Goal: Task Accomplishment & Management: Use online tool/utility

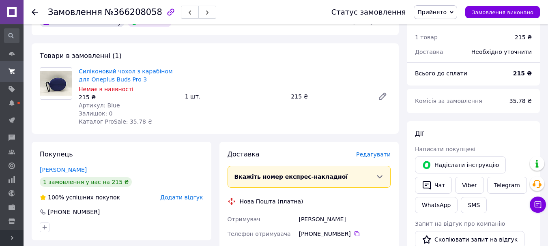
scroll to position [122, 0]
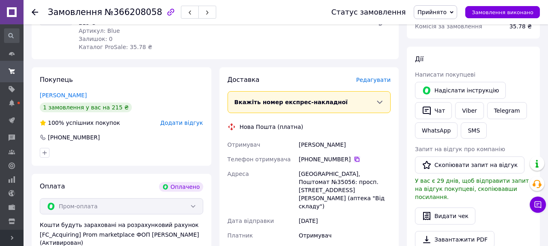
click at [355, 161] on icon at bounding box center [357, 159] width 5 height 5
drag, startPoint x: 309, startPoint y: 144, endPoint x: 354, endPoint y: 144, distance: 45.4
click at [354, 144] on div "Платонова Катерина" at bounding box center [344, 145] width 95 height 15
copy div "Платонова Катерина"
drag, startPoint x: 352, startPoint y: 174, endPoint x: 366, endPoint y: 174, distance: 13.8
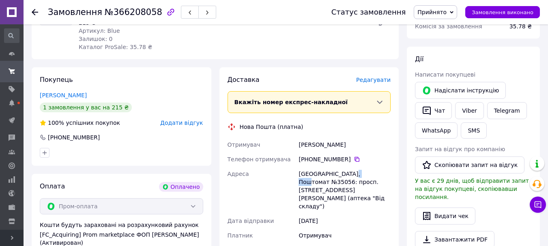
click at [366, 174] on div "Одеса, Поштомат №35056: просп. Князя Володимира Великого, 159 (аптека "Від скла…" at bounding box center [344, 190] width 95 height 47
copy div "35056"
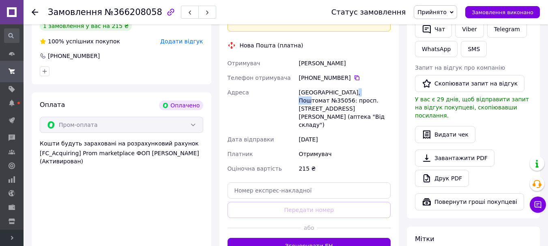
scroll to position [243, 0]
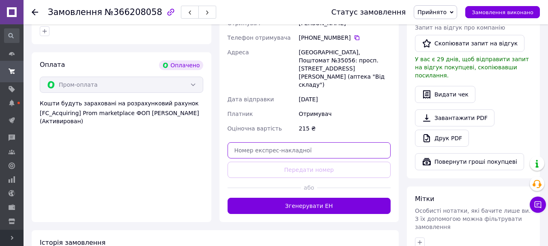
click at [275, 142] on input "text" at bounding box center [309, 150] width 163 height 16
paste input "20451269151510"
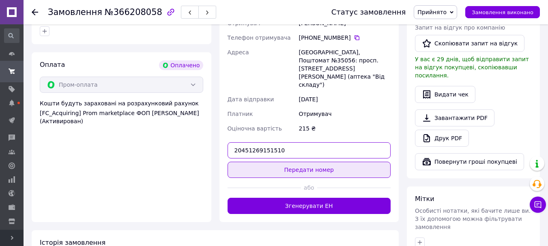
type input "20451269151510"
click at [278, 162] on button "Передати номер" at bounding box center [309, 170] width 163 height 16
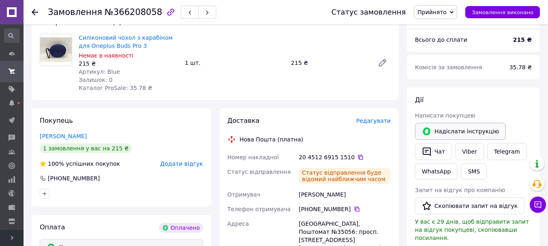
scroll to position [81, 0]
click at [467, 152] on link "Viber" at bounding box center [469, 151] width 28 height 17
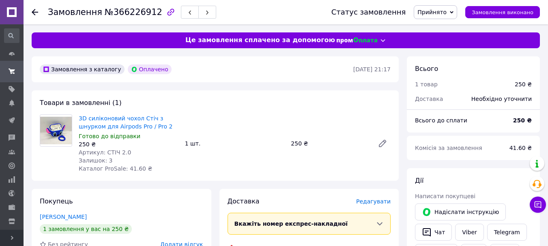
scroll to position [81, 0]
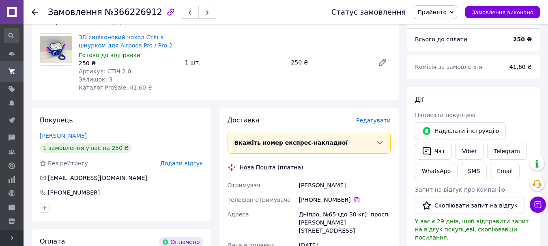
click at [355, 200] on icon at bounding box center [357, 200] width 5 height 5
drag, startPoint x: 299, startPoint y: 185, endPoint x: 373, endPoint y: 185, distance: 73.4
click at [373, 185] on div "Барабоша Анастасія" at bounding box center [344, 185] width 95 height 15
copy div "Барабоша Анастасія"
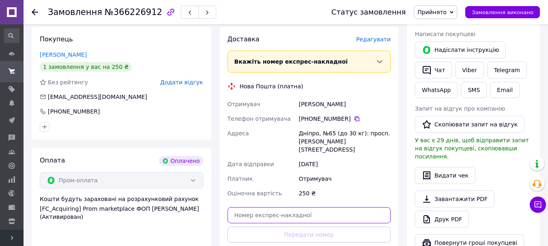
click at [258, 207] on input "text" at bounding box center [309, 215] width 163 height 16
paste input "20451269152808"
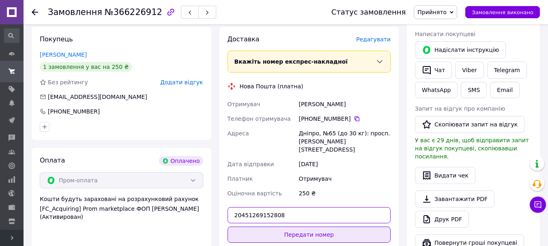
type input "20451269152808"
click at [262, 227] on button "Передати номер" at bounding box center [309, 235] width 163 height 16
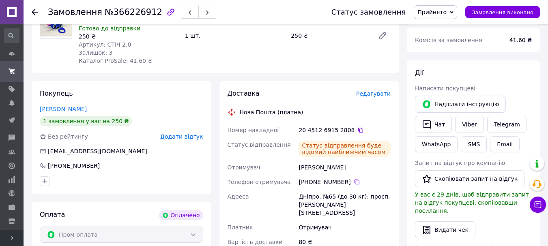
scroll to position [41, 0]
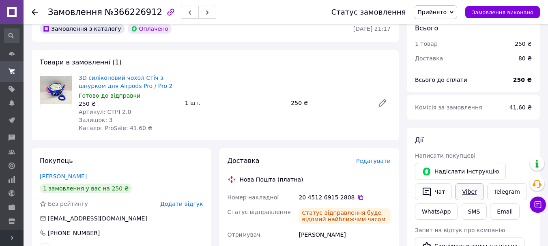
click at [461, 192] on link "Viber" at bounding box center [469, 191] width 28 height 17
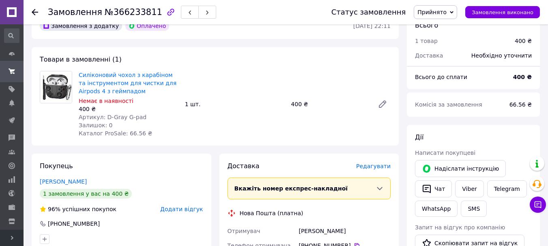
scroll to position [122, 0]
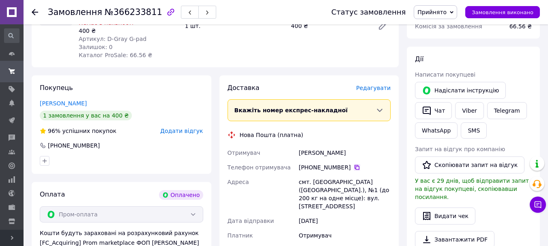
click at [354, 167] on icon at bounding box center [357, 167] width 6 height 6
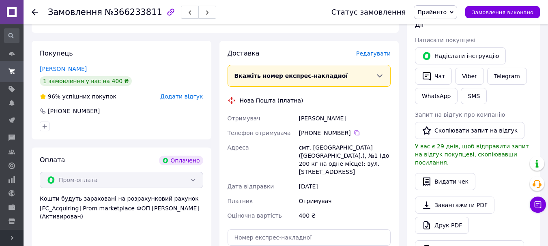
scroll to position [162, 0]
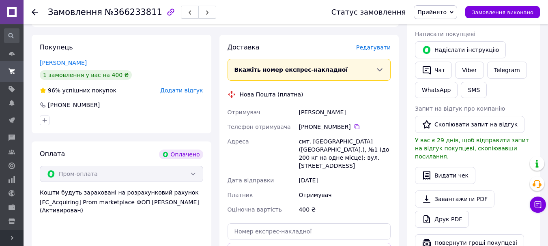
drag, startPoint x: 299, startPoint y: 113, endPoint x: 365, endPoint y: 116, distance: 67.0
click at [365, 116] on div "Онус Олександр" at bounding box center [344, 112] width 95 height 15
copy div "Онус Олександр"
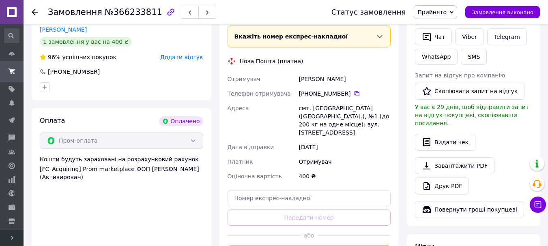
scroll to position [243, 0]
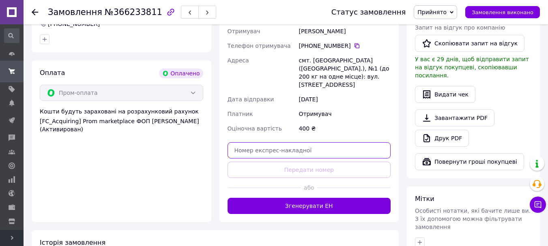
click at [299, 144] on input "text" at bounding box center [309, 150] width 163 height 16
paste input "20451269154309"
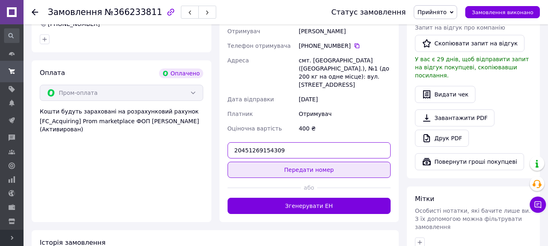
type input "20451269154309"
click at [300, 163] on button "Передати номер" at bounding box center [309, 170] width 163 height 16
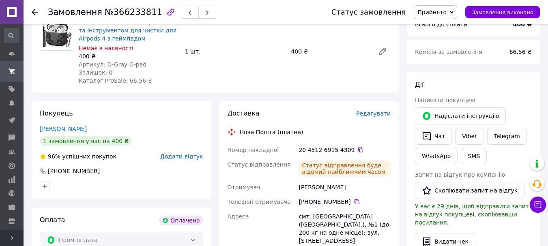
scroll to position [81, 0]
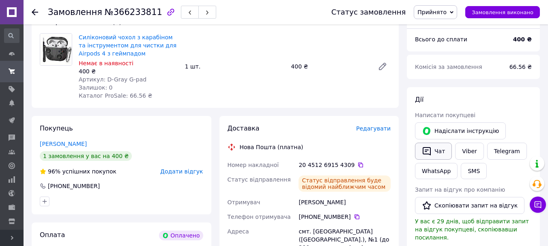
click at [431, 151] on icon "button" at bounding box center [427, 151] width 10 height 10
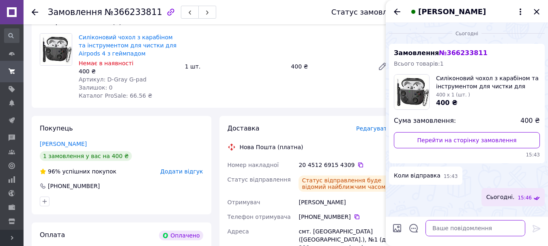
click at [457, 230] on textarea at bounding box center [476, 228] width 100 height 16
paste textarea "20451269154309"
type textarea "20451269154309 нп."
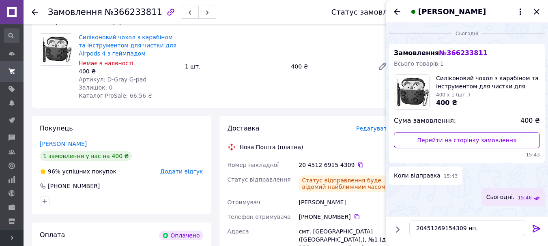
click at [535, 227] on icon at bounding box center [537, 229] width 10 height 10
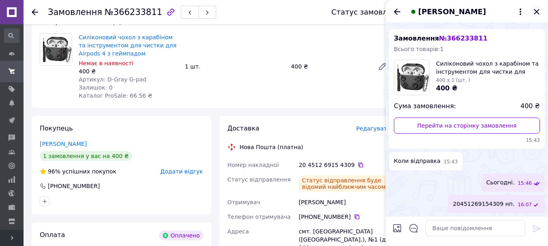
click at [535, 9] on icon "Закрити" at bounding box center [537, 12] width 10 height 10
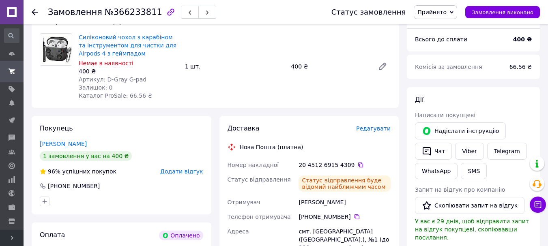
drag, startPoint x: 73, startPoint y: 142, endPoint x: 80, endPoint y: 135, distance: 10.0
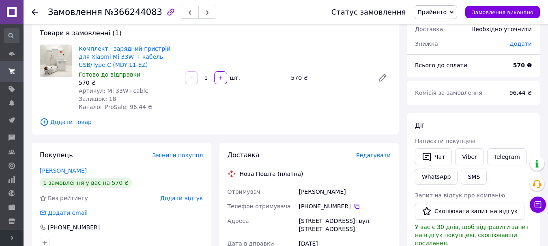
scroll to position [162, 0]
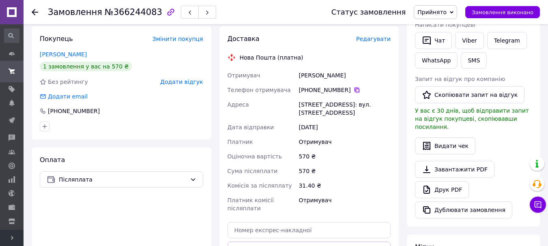
click at [354, 87] on icon at bounding box center [357, 90] width 6 height 6
drag, startPoint x: 300, startPoint y: 77, endPoint x: 339, endPoint y: 76, distance: 39.4
click at [339, 76] on div "Кущ Наталья" at bounding box center [344, 75] width 95 height 15
copy div "Кущ Наталья"
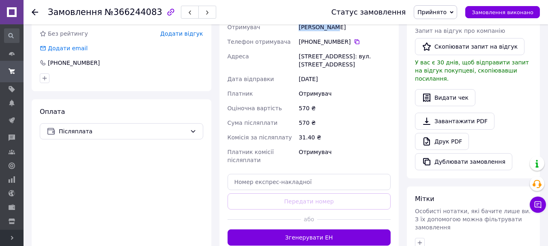
scroll to position [284, 0]
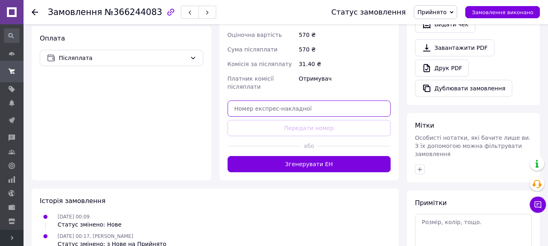
click at [284, 109] on input "text" at bounding box center [309, 109] width 163 height 16
paste input "20451269155986"
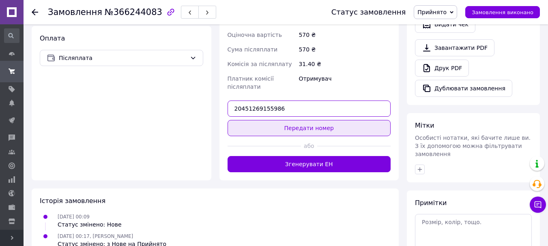
type input "20451269155986"
click at [288, 123] on button "Передати номер" at bounding box center [309, 128] width 163 height 16
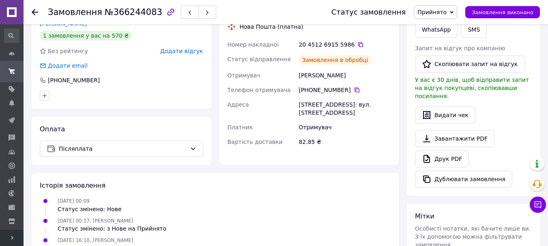
scroll to position [81, 0]
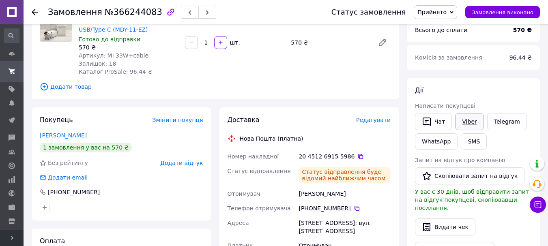
click at [466, 122] on link "Viber" at bounding box center [469, 121] width 28 height 17
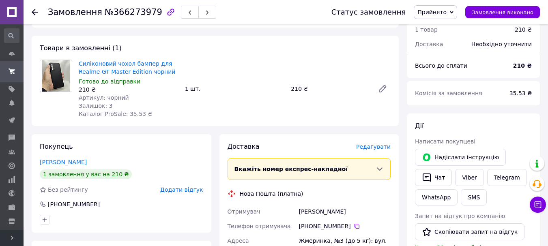
scroll to position [122, 0]
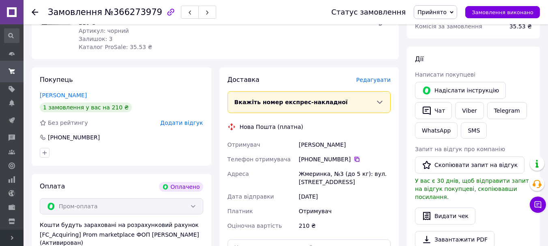
click at [355, 158] on icon at bounding box center [357, 159] width 5 height 5
drag, startPoint x: 299, startPoint y: 144, endPoint x: 352, endPoint y: 144, distance: 52.3
click at [352, 144] on div "Мельник Эдуард" at bounding box center [344, 145] width 95 height 15
copy div "Мельник Эдуард"
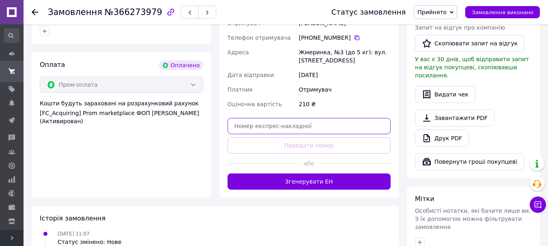
click at [259, 126] on input "text" at bounding box center [309, 126] width 163 height 16
paste input "20451269157105"
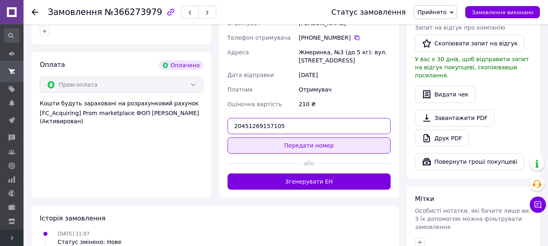
type input "20451269157105"
click at [269, 144] on button "Передати номер" at bounding box center [309, 146] width 163 height 16
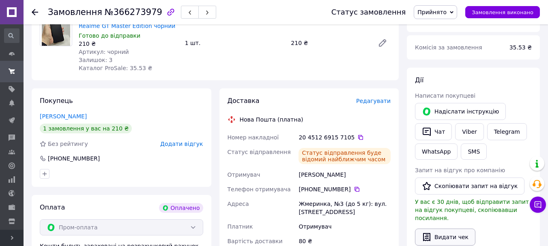
scroll to position [81, 0]
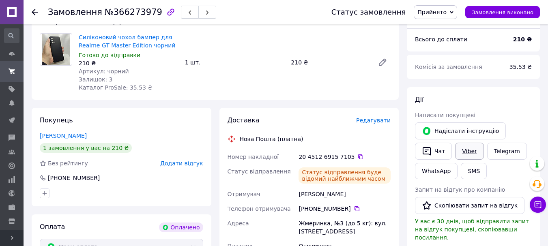
click at [461, 153] on link "Viber" at bounding box center [469, 151] width 28 height 17
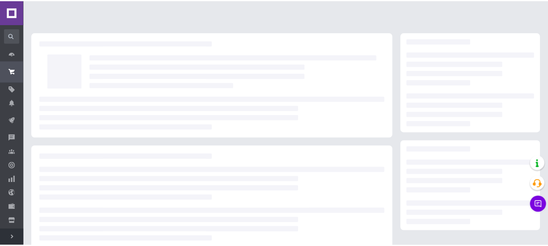
scroll to position [81, 0]
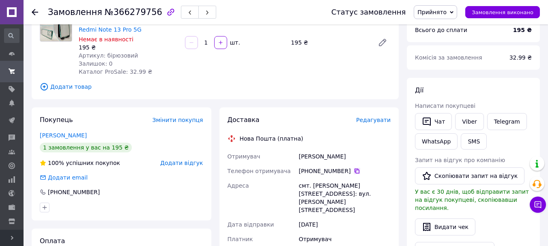
click at [354, 171] on icon at bounding box center [357, 171] width 6 height 6
drag, startPoint x: 299, startPoint y: 156, endPoint x: 342, endPoint y: 156, distance: 42.6
click at [342, 156] on div "[PERSON_NAME]" at bounding box center [344, 156] width 95 height 15
copy div "[PERSON_NAME]"
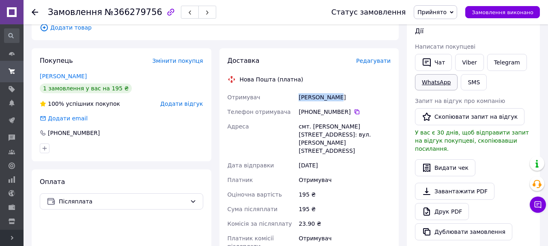
scroll to position [203, 0]
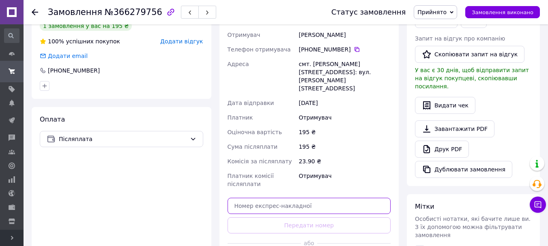
click at [294, 198] on input "text" at bounding box center [309, 206] width 163 height 16
paste input "20451269159446"
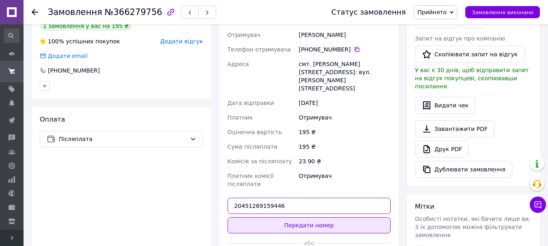
type input "20451269159446"
click at [295, 217] on button "Передати номер" at bounding box center [309, 225] width 163 height 16
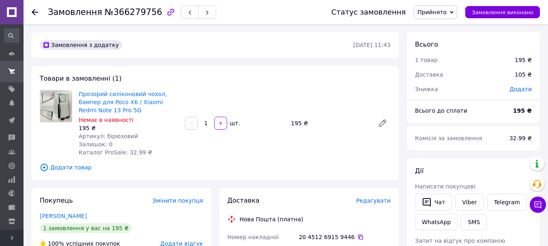
scroll to position [0, 0]
click at [465, 202] on link "Viber" at bounding box center [469, 202] width 28 height 17
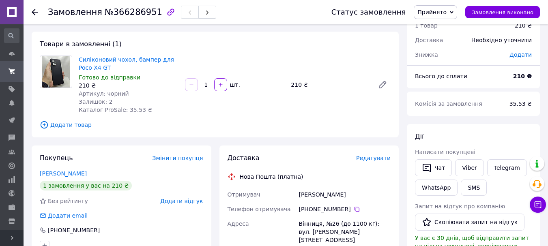
scroll to position [81, 0]
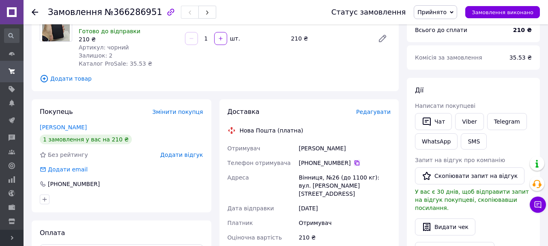
click at [354, 163] on icon at bounding box center [357, 163] width 6 height 6
drag, startPoint x: 297, startPoint y: 149, endPoint x: 370, endPoint y: 149, distance: 73.0
click at [370, 149] on div "[PERSON_NAME]" at bounding box center [344, 148] width 95 height 15
copy div "[PERSON_NAME]"
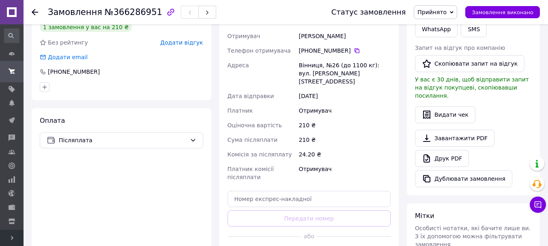
scroll to position [203, 0]
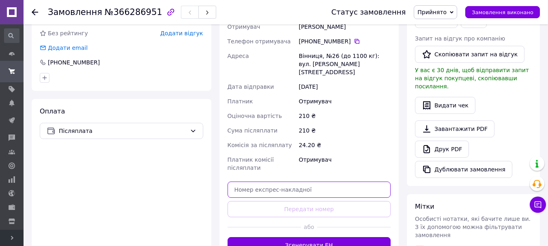
click at [298, 182] on input "text" at bounding box center [309, 190] width 163 height 16
paste input "20451269161406"
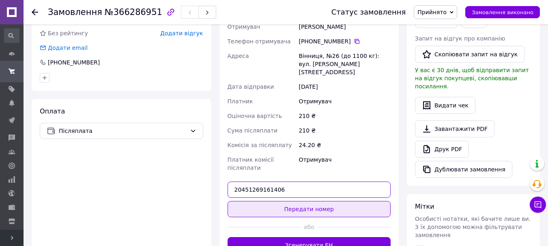
type input "20451269161406"
click at [300, 201] on button "Передати номер" at bounding box center [309, 209] width 163 height 16
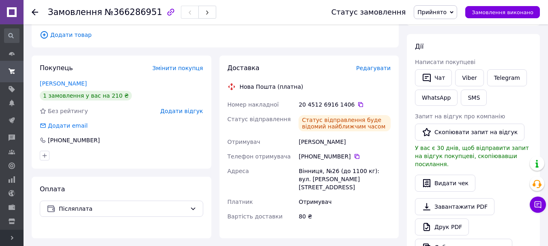
scroll to position [122, 0]
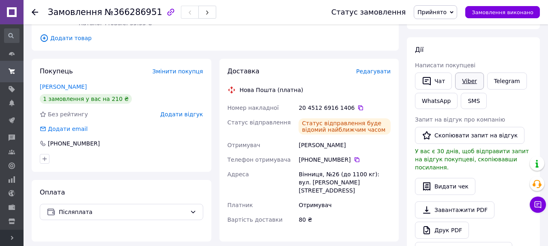
click at [468, 79] on link "Viber" at bounding box center [469, 81] width 28 height 17
